Goal: Transaction & Acquisition: Purchase product/service

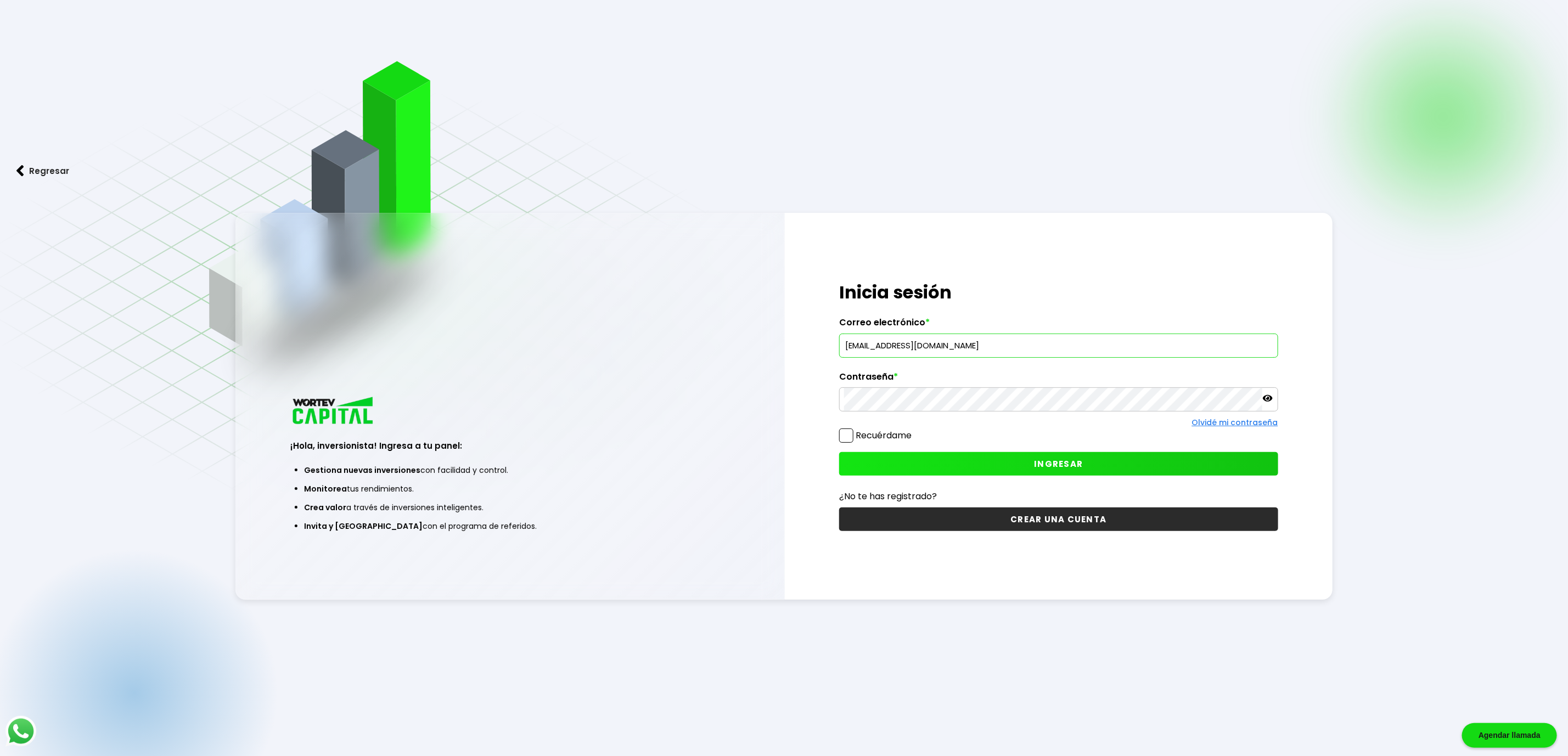
type input "[EMAIL_ADDRESS][DOMAIN_NAME]"
click at [1048, 472] on button "INGRESAR" at bounding box center [1059, 464] width 439 height 24
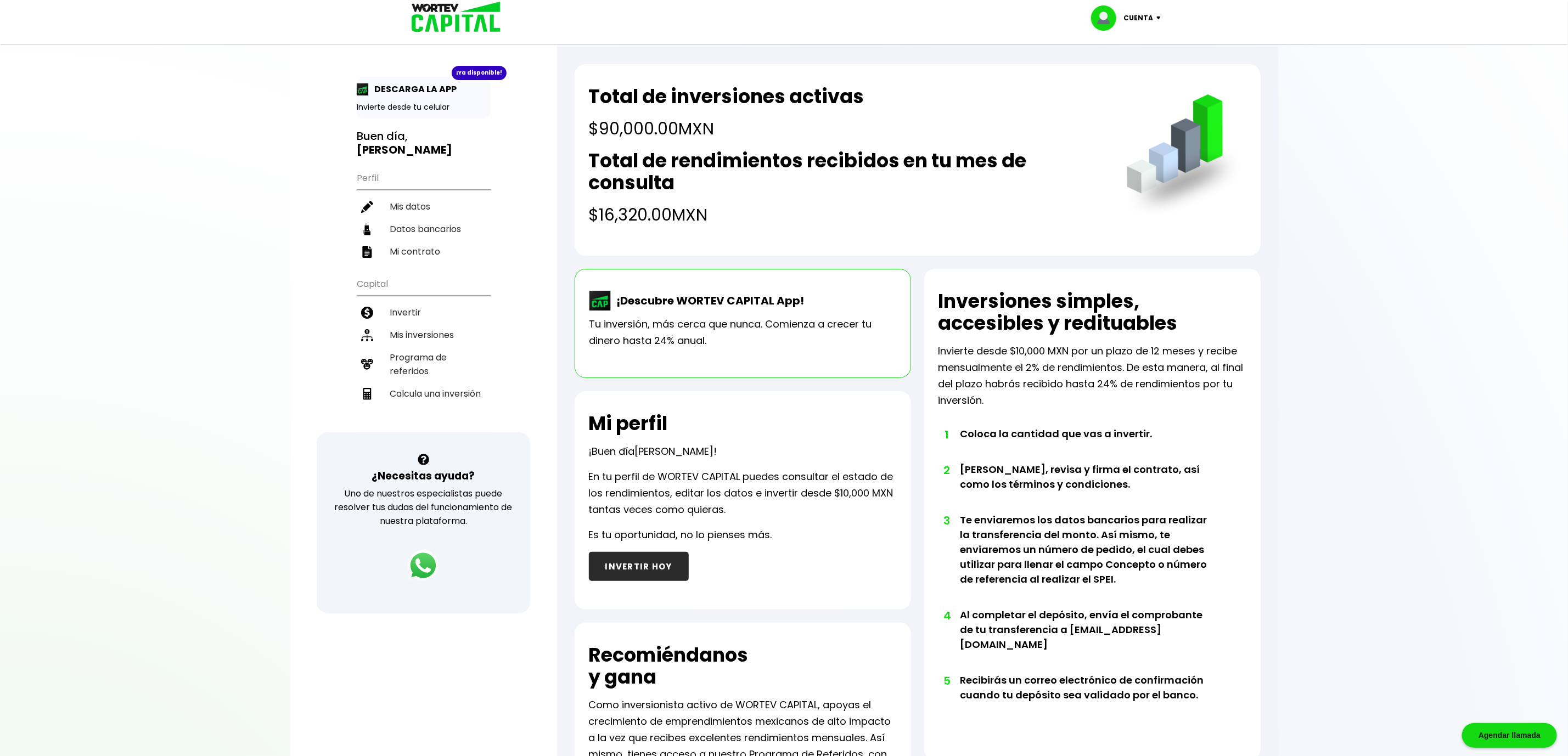
click at [477, 70] on div "¡Ya disponible!" at bounding box center [478, 73] width 55 height 14
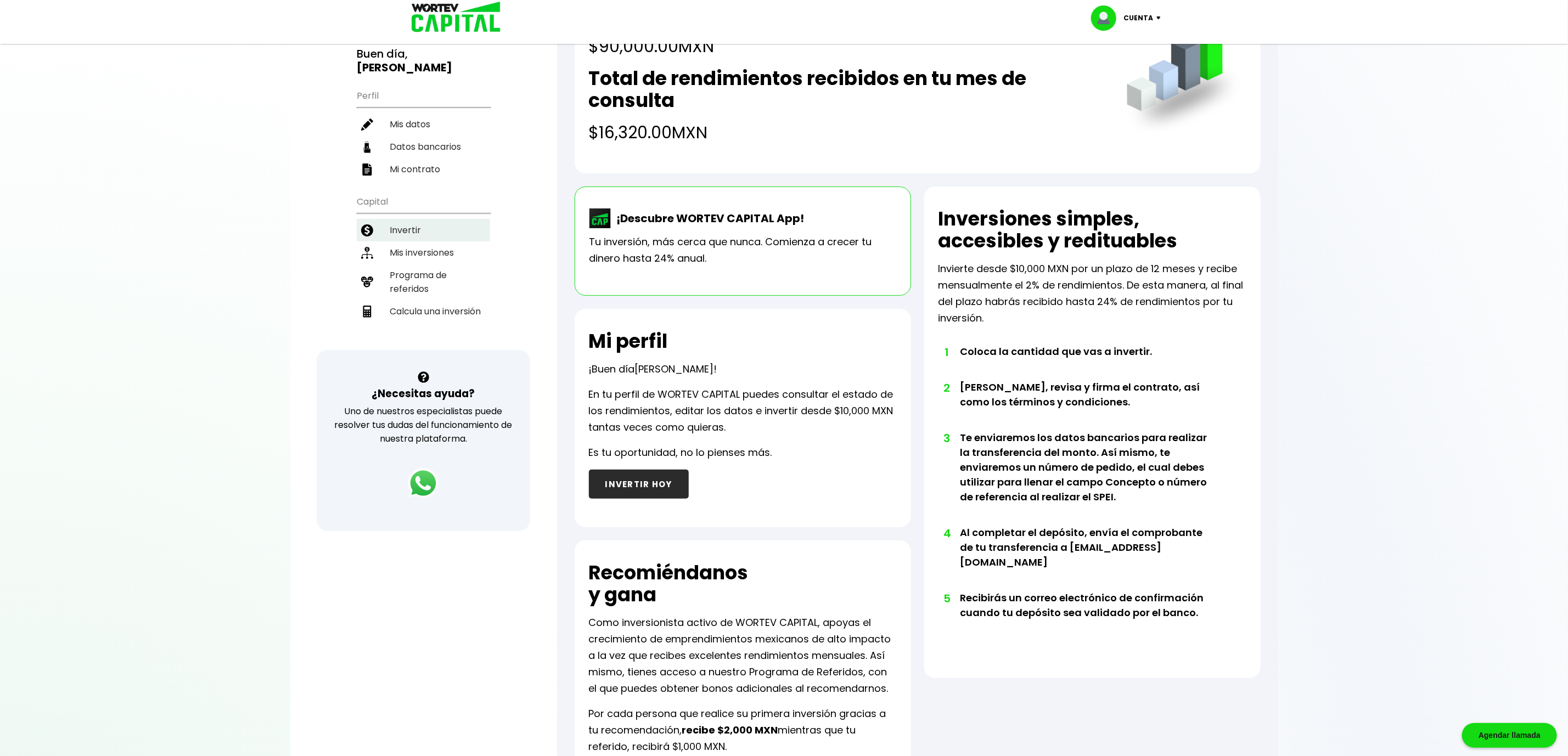
click at [405, 219] on li "Invertir" at bounding box center [423, 230] width 133 height 22
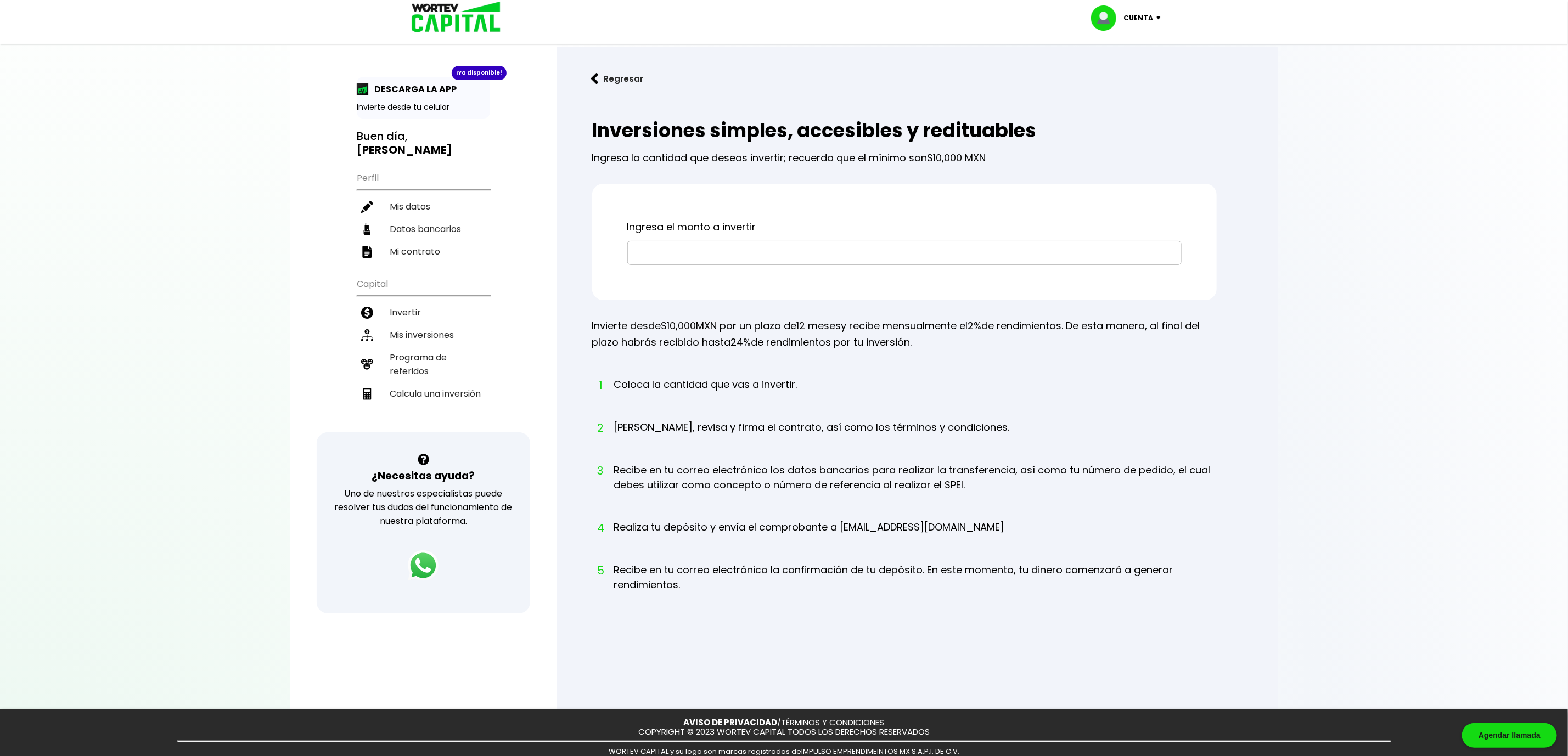
click at [440, 15] on img at bounding box center [451, 17] width 104 height 35
click at [404, 301] on li "Invertir" at bounding box center [423, 311] width 133 height 22
click at [607, 75] on button "Regresar" at bounding box center [617, 79] width 85 height 29
